Goal: Information Seeking & Learning: Check status

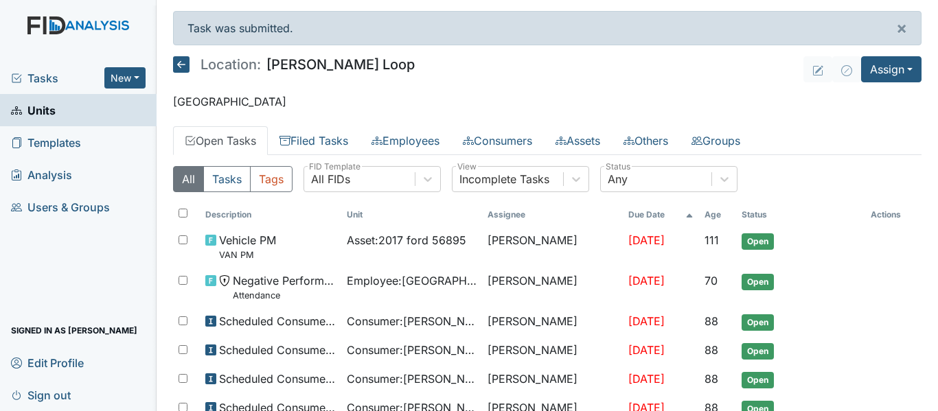
click at [98, 107] on link "Units" at bounding box center [78, 110] width 157 height 32
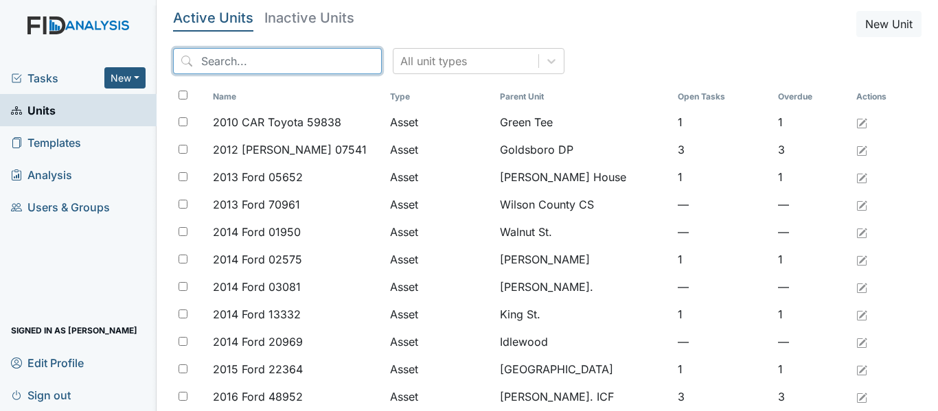
click at [257, 66] on input "search" at bounding box center [277, 61] width 209 height 26
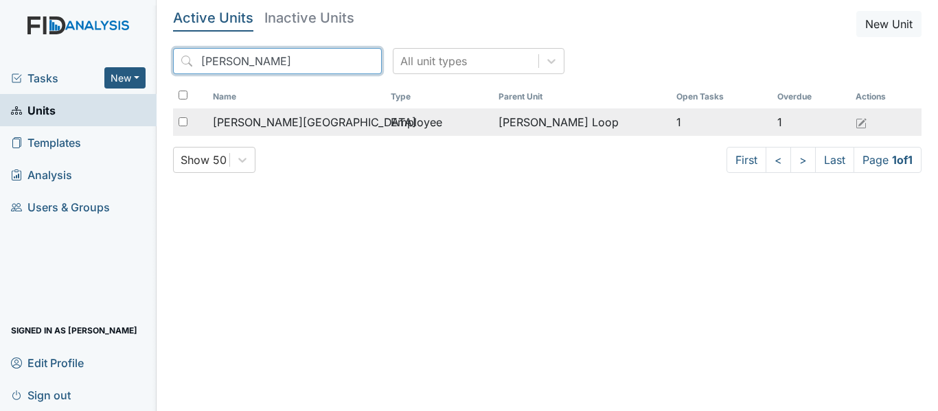
type input "manisha"
click at [253, 128] on span "[PERSON_NAME][GEOGRAPHIC_DATA]" at bounding box center [314, 122] width 203 height 16
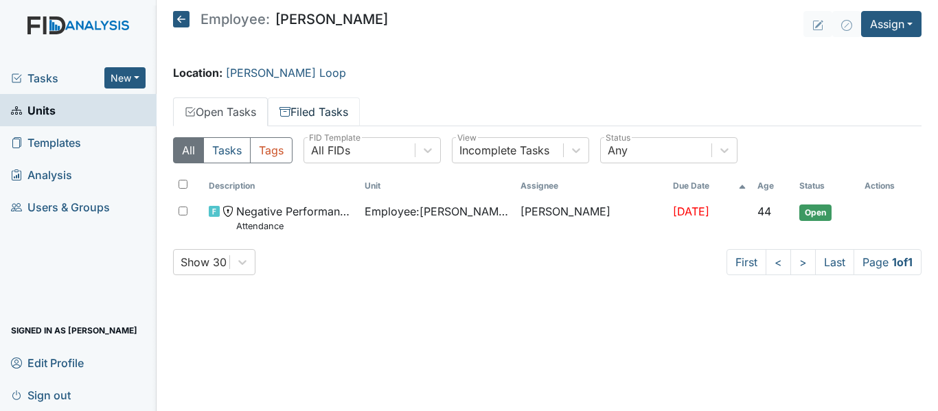
click at [320, 112] on link "Filed Tasks" at bounding box center [314, 112] width 92 height 29
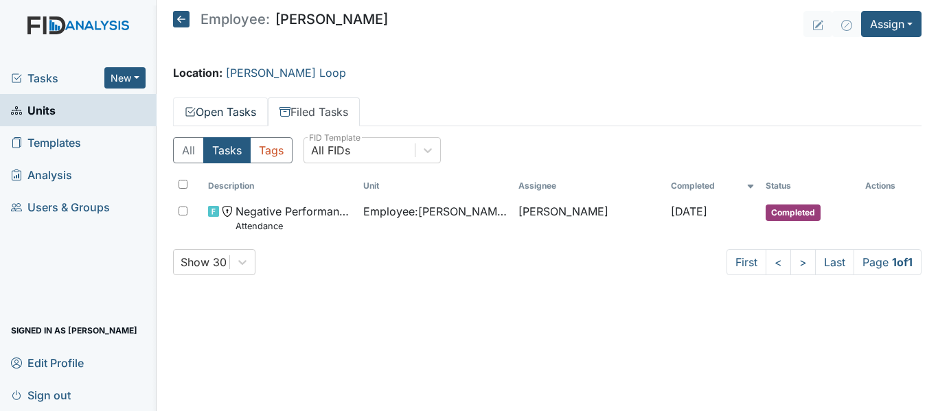
click at [220, 115] on link "Open Tasks" at bounding box center [220, 112] width 95 height 29
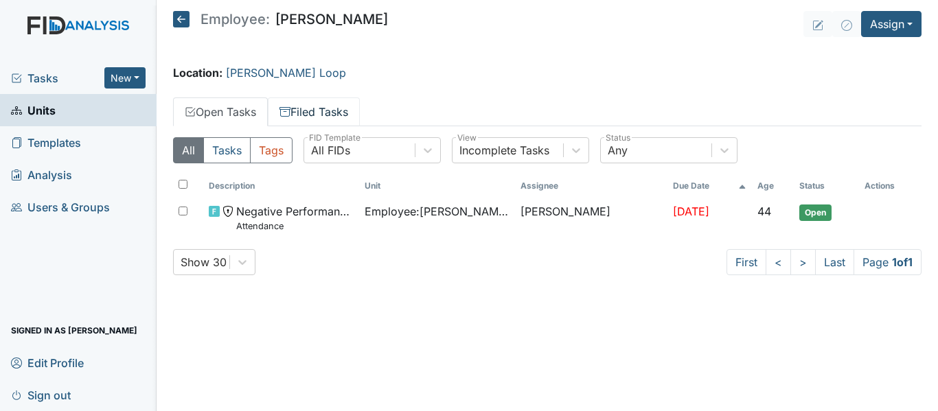
click at [321, 120] on link "Filed Tasks" at bounding box center [314, 112] width 92 height 29
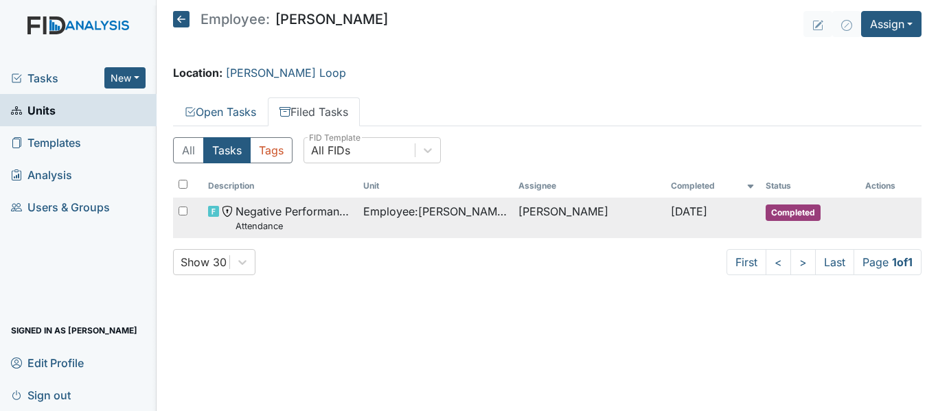
click at [276, 219] on span "Negative Performance Review Attendance" at bounding box center [294, 218] width 117 height 30
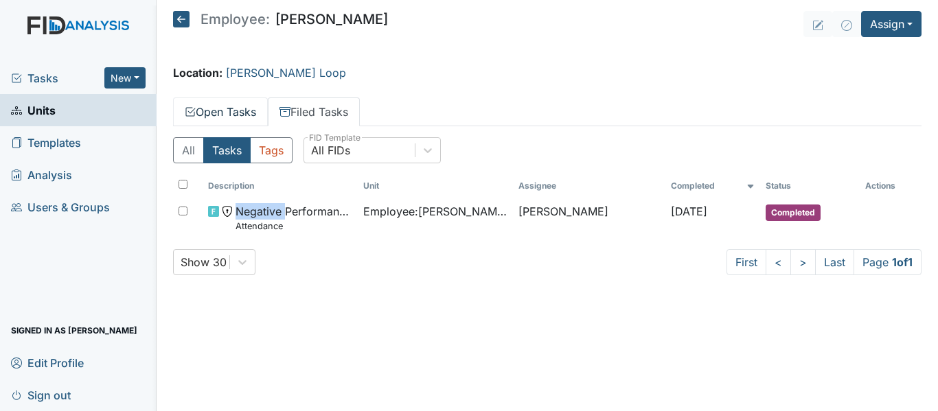
click at [219, 120] on link "Open Tasks" at bounding box center [220, 112] width 95 height 29
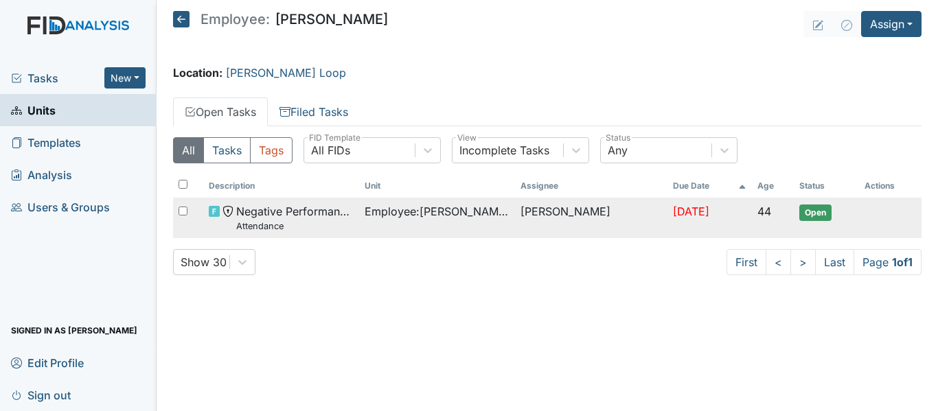
click at [271, 212] on span "Negative Performance Review Attendance" at bounding box center [294, 218] width 117 height 30
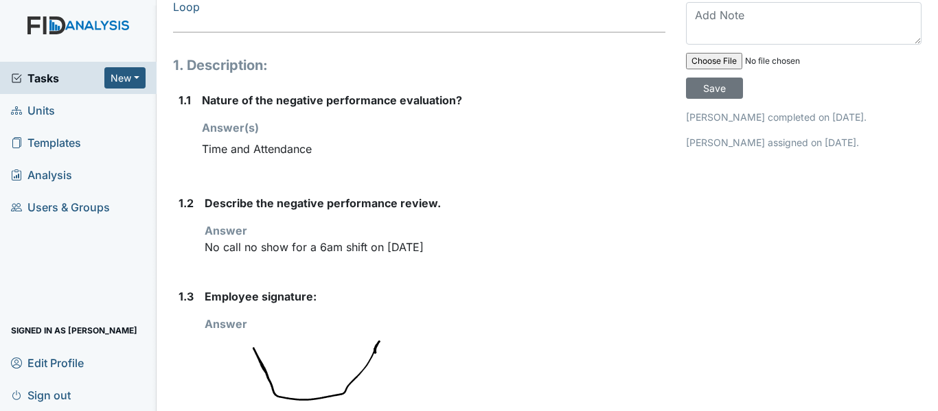
scroll to position [170, 0]
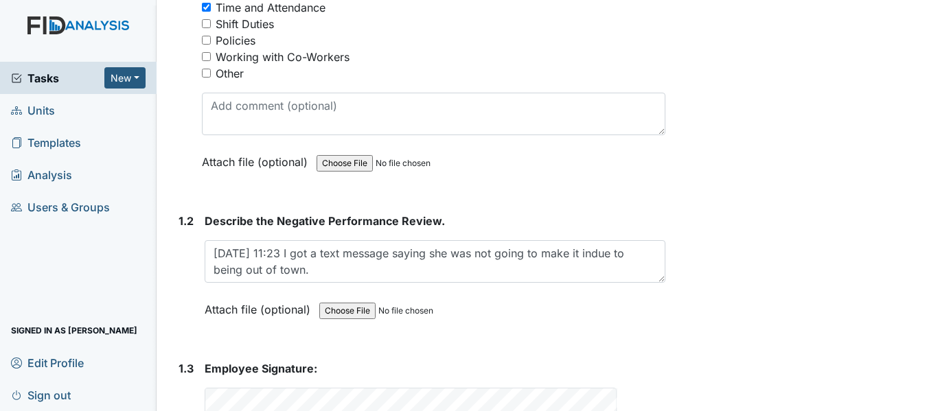
scroll to position [334, 0]
